Goal: Navigation & Orientation: Go to known website

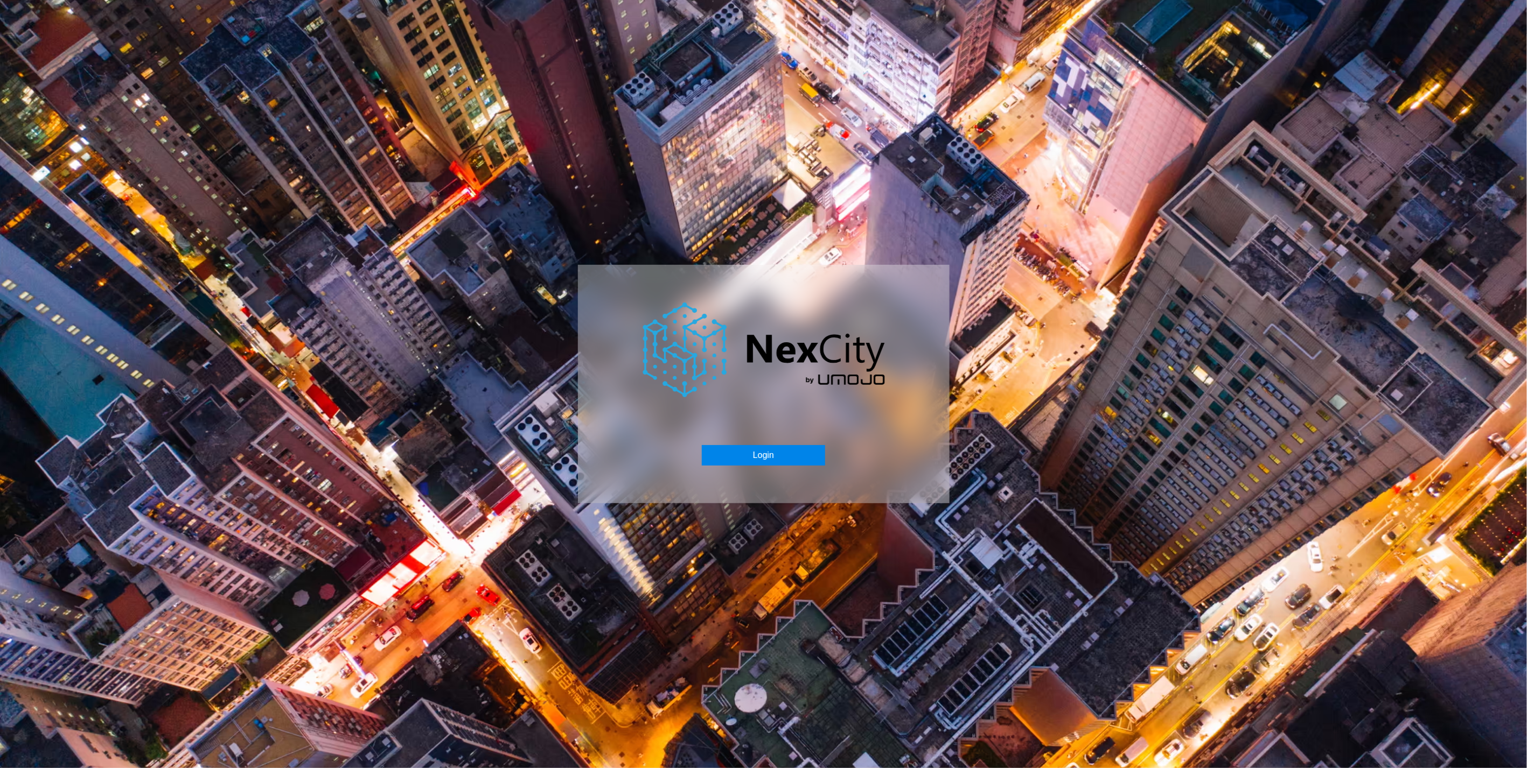
click at [740, 456] on button "Login" at bounding box center [763, 455] width 123 height 20
